Goal: Task Accomplishment & Management: Complete application form

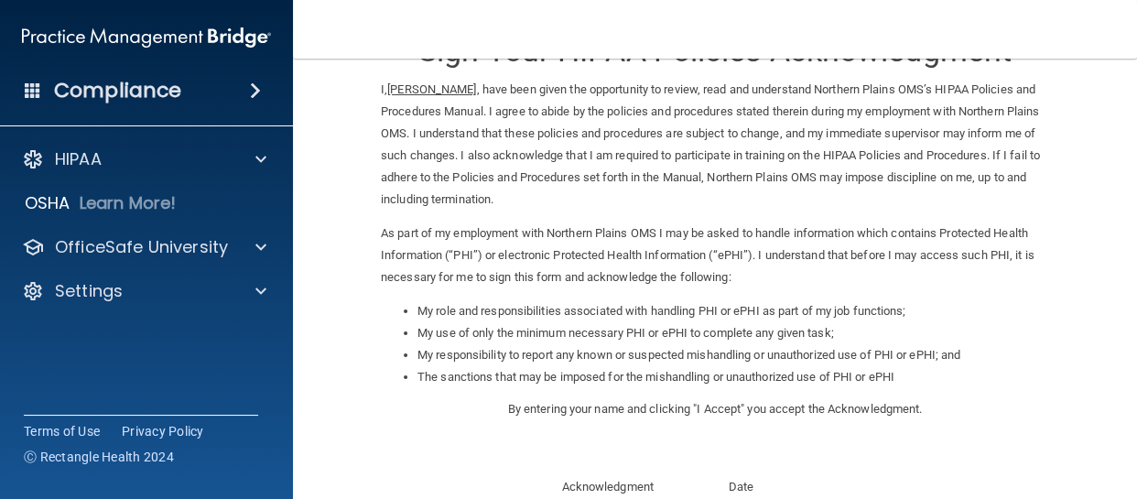
scroll to position [331, 0]
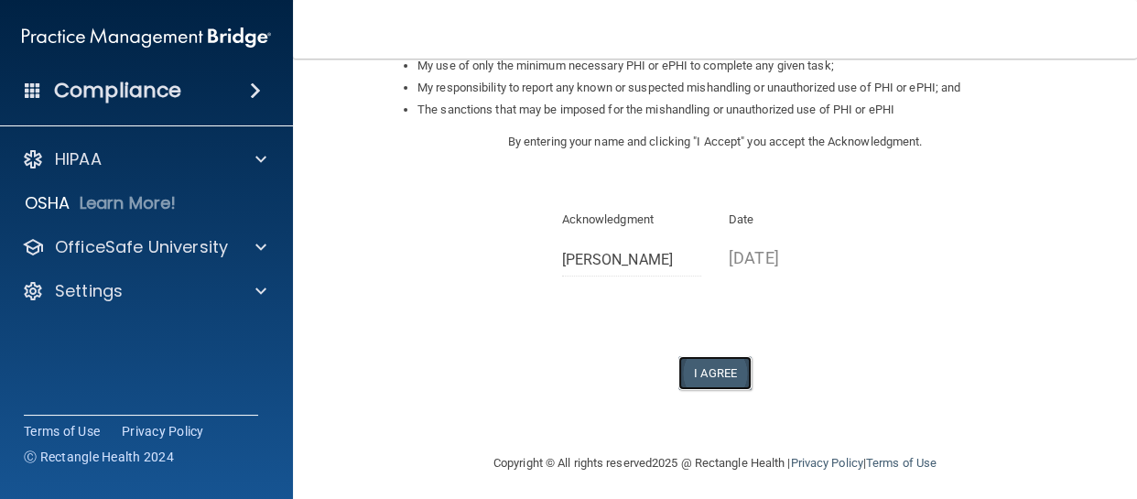
click at [715, 371] on button "I Agree" at bounding box center [714, 373] width 73 height 34
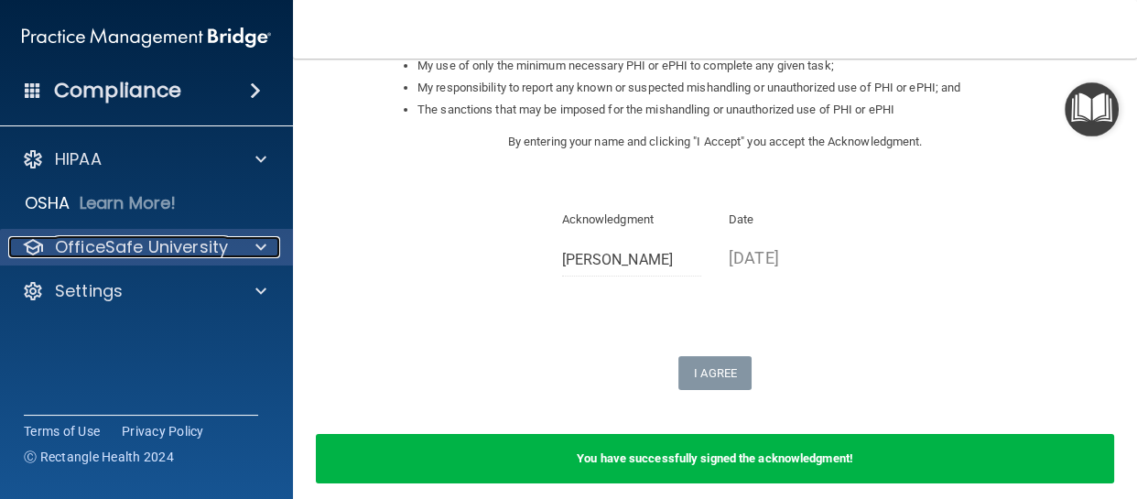
click at [224, 249] on p "OfficeSafe University" at bounding box center [141, 247] width 173 height 22
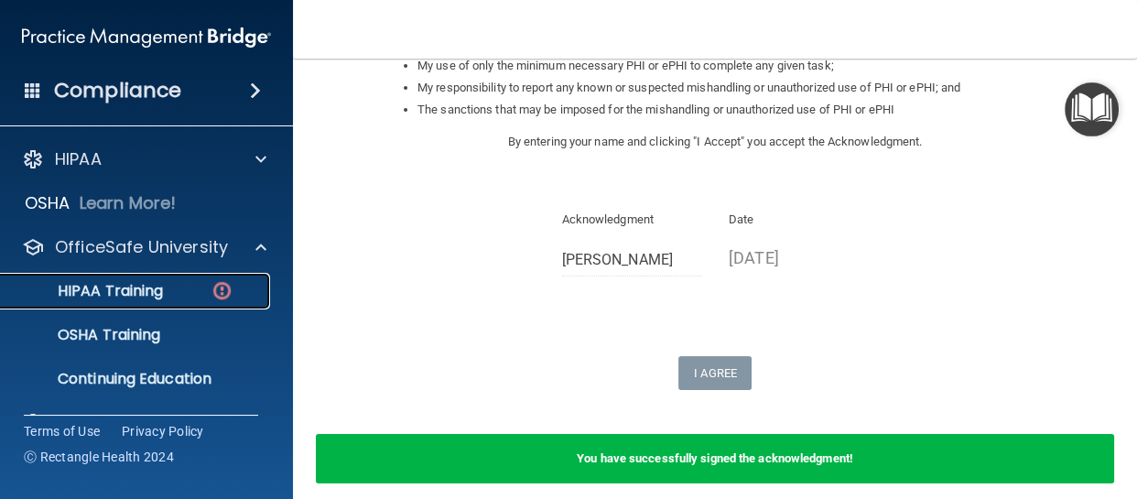
click at [138, 288] on p "HIPAA Training" at bounding box center [87, 291] width 151 height 18
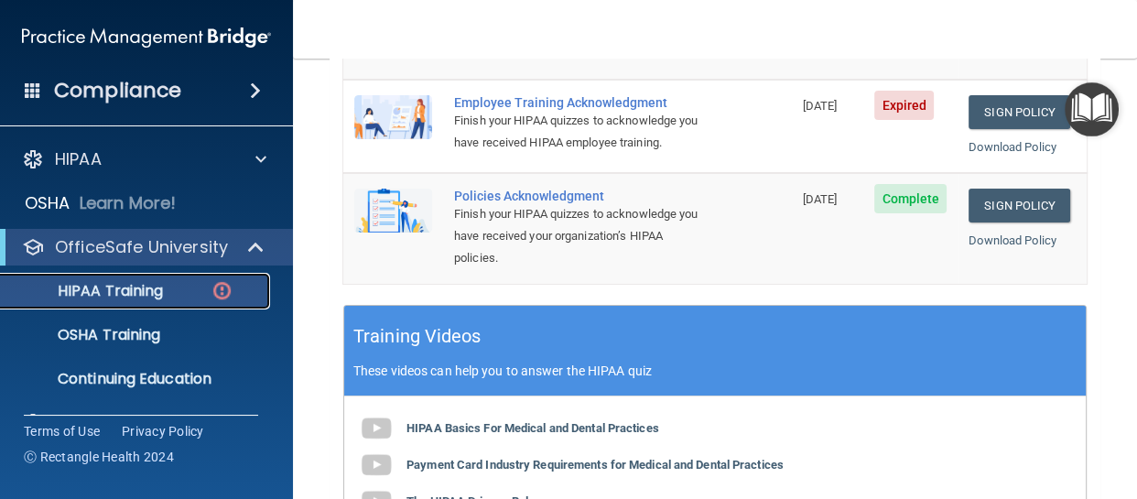
scroll to position [894, 0]
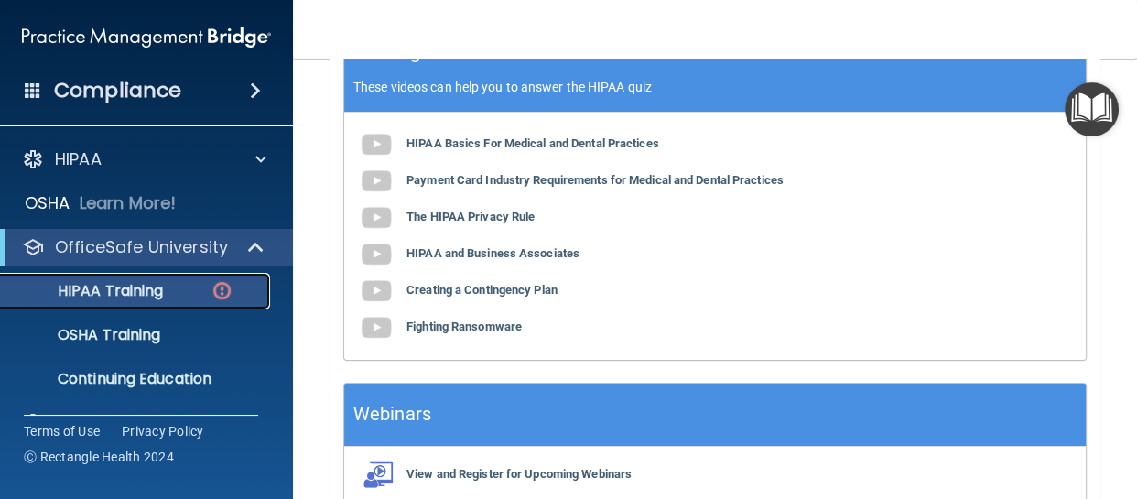
click at [156, 293] on p "HIPAA Training" at bounding box center [87, 291] width 151 height 18
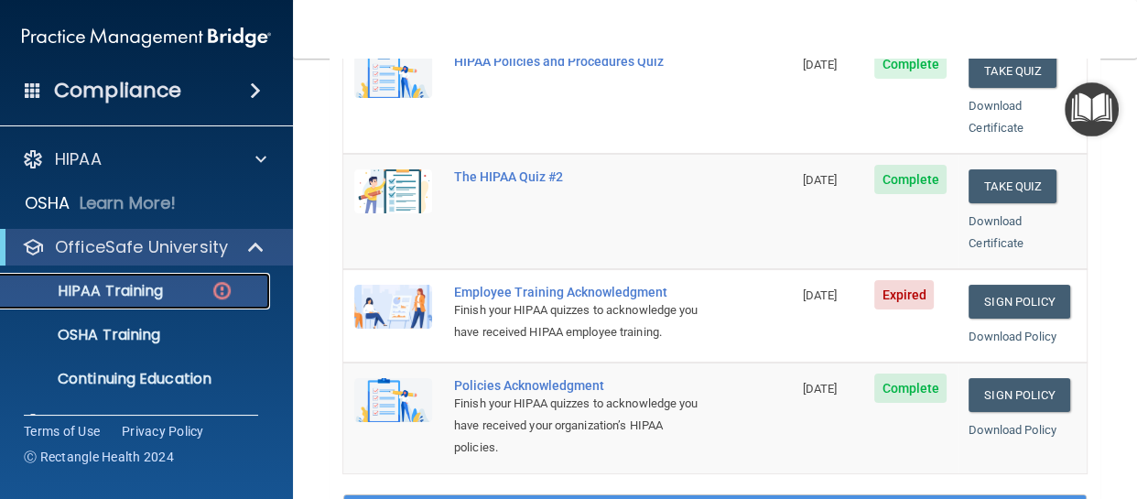
scroll to position [427, 0]
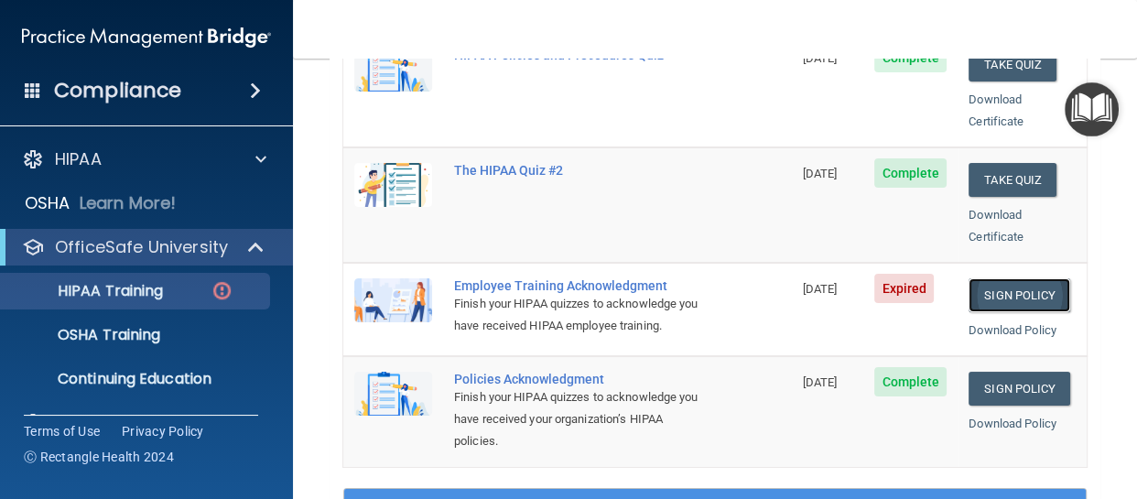
click at [1030, 278] on link "Sign Policy" at bounding box center [1019, 295] width 102 height 34
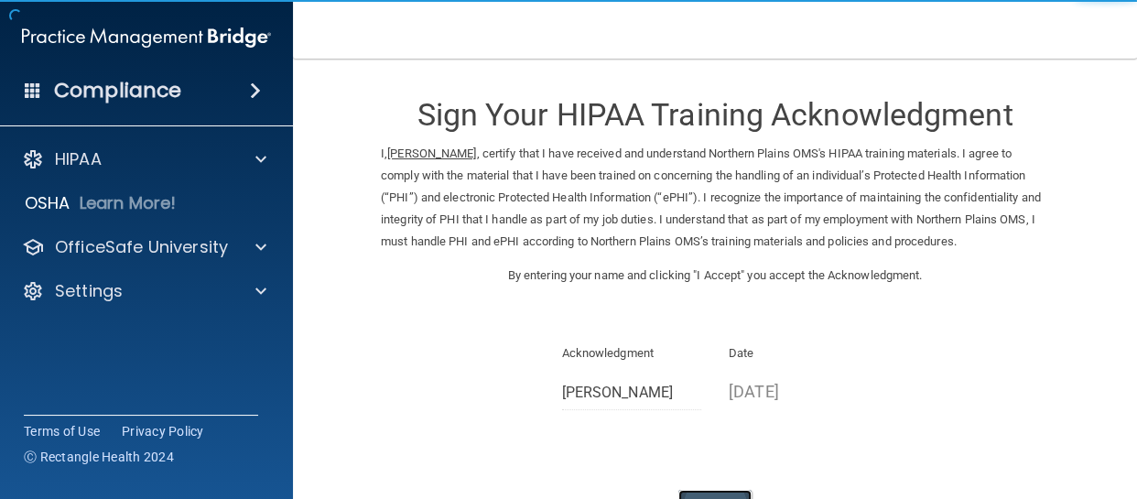
click at [703, 490] on button "I Agree" at bounding box center [714, 507] width 73 height 34
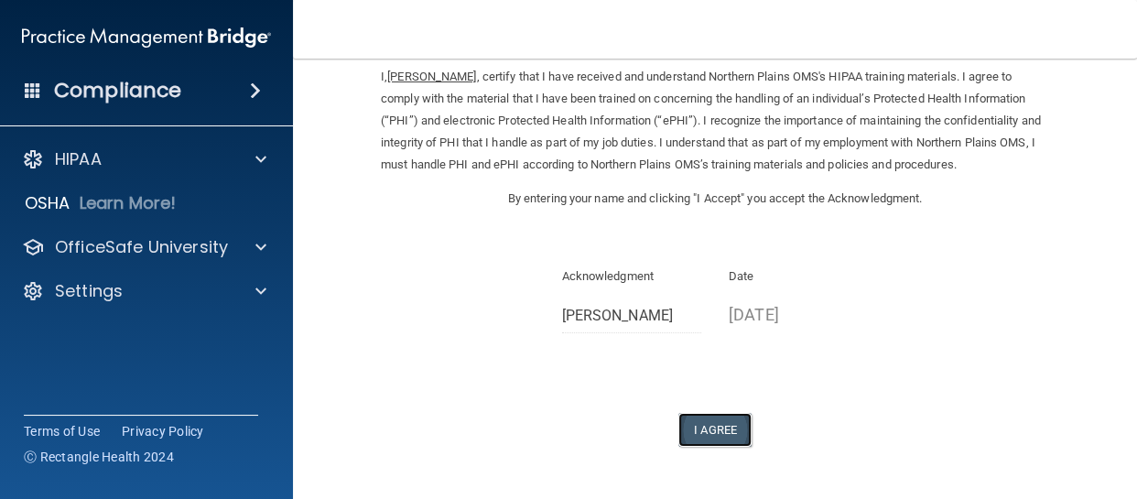
scroll to position [77, 0]
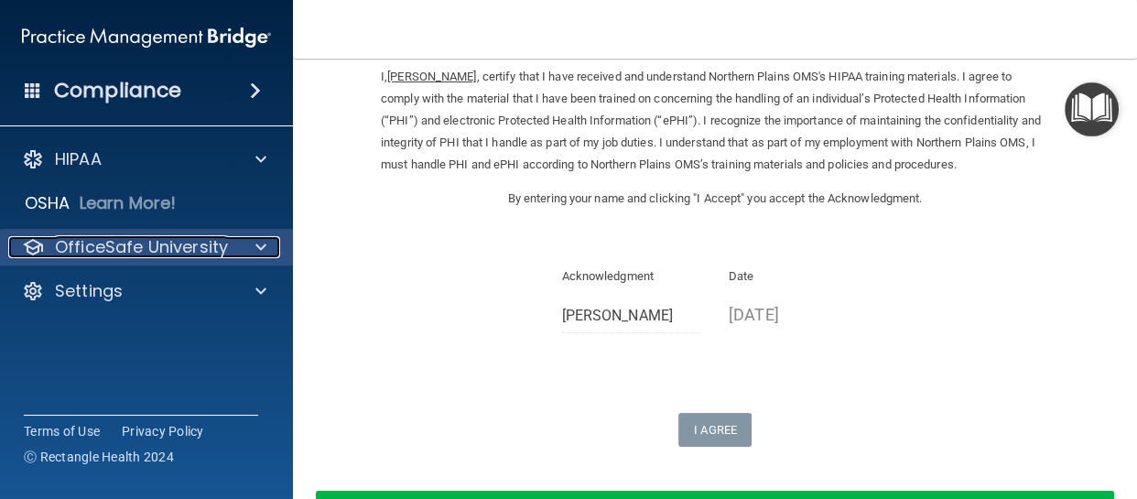
click at [175, 244] on p "OfficeSafe University" at bounding box center [141, 247] width 173 height 22
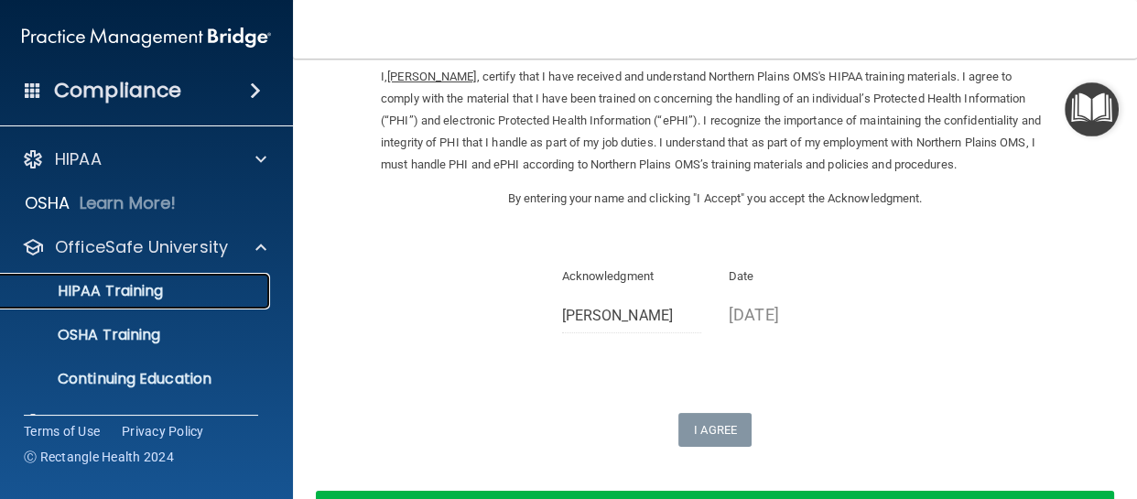
click at [160, 289] on p "HIPAA Training" at bounding box center [87, 291] width 151 height 18
